Goal: Navigation & Orientation: Understand site structure

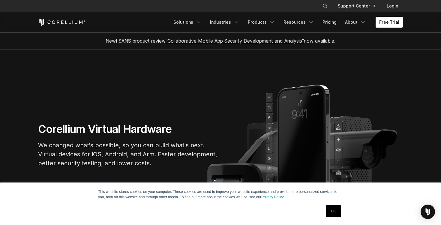
click at [326, 208] on link "OK" at bounding box center [333, 211] width 15 height 12
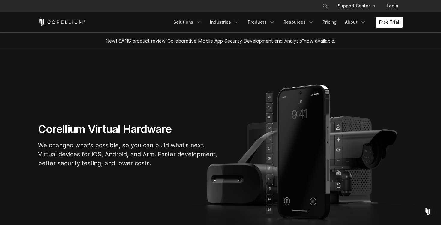
click at [119, 154] on p "We changed what's possible, so you can build what's next. Virtual devices for i…" at bounding box center [128, 154] width 180 height 27
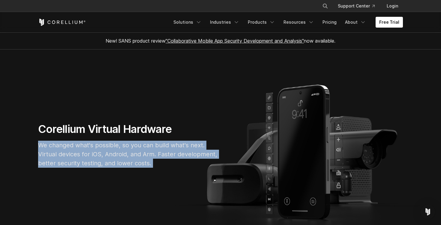
click at [147, 151] on p "We changed what's possible, so you can build what's next. Virtual devices for i…" at bounding box center [128, 154] width 180 height 27
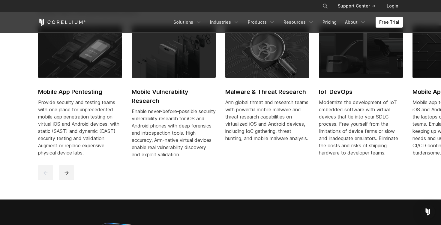
scroll to position [297, 0]
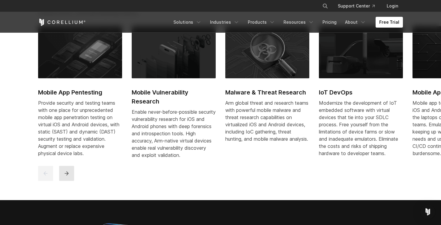
click at [64, 181] on button "next" at bounding box center [66, 173] width 15 height 15
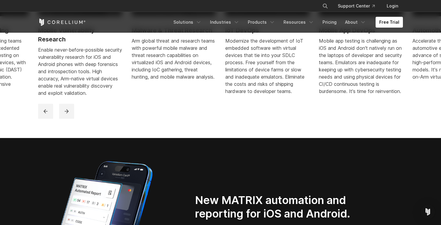
scroll to position [341, 0]
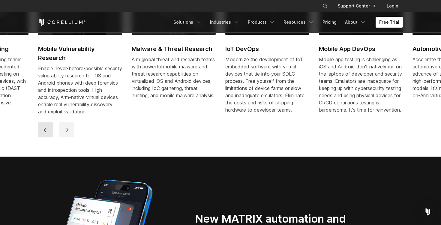
click at [48, 133] on icon "previous" at bounding box center [46, 130] width 6 height 6
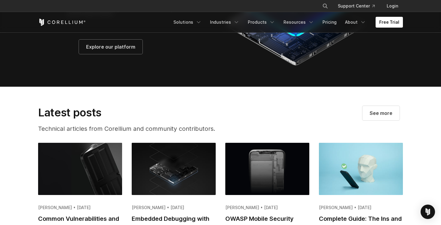
scroll to position [1085, 0]
click at [190, 23] on link "Solutions" at bounding box center [187, 22] width 35 height 11
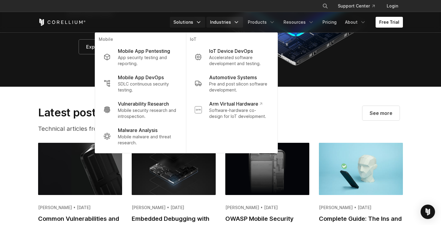
click at [226, 24] on link "Industries" at bounding box center [224, 22] width 37 height 11
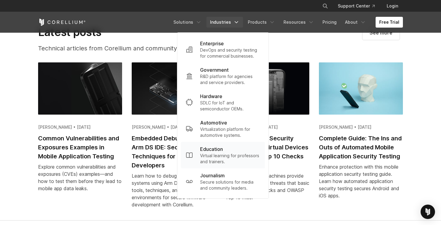
scroll to position [1155, 0]
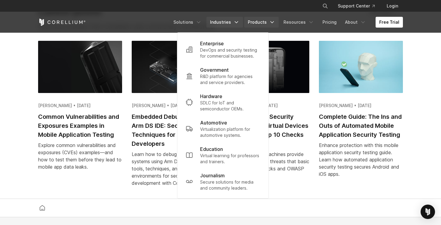
click at [269, 19] on link "Products" at bounding box center [261, 22] width 34 height 11
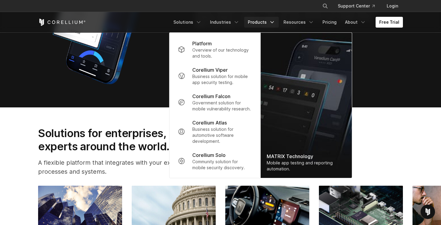
scroll to position [552, 0]
